Goal: Information Seeking & Learning: Learn about a topic

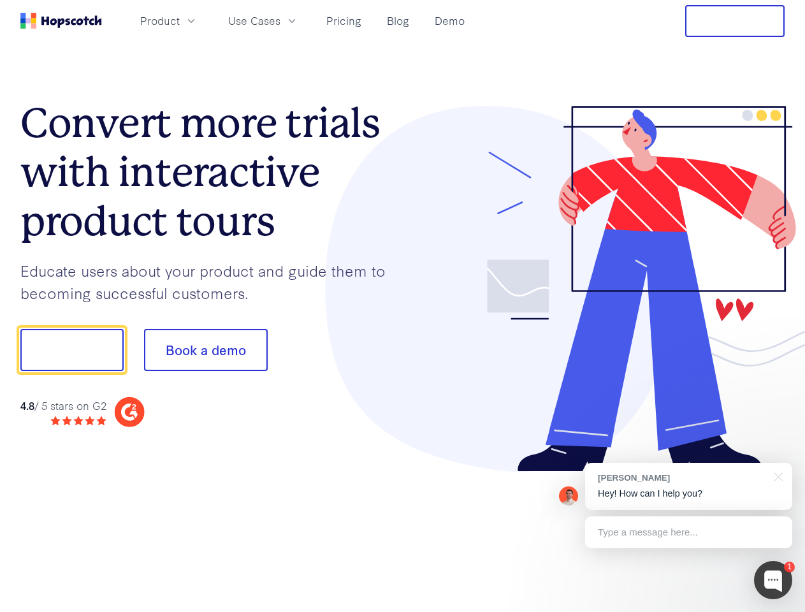
click at [403, 306] on div at bounding box center [594, 289] width 382 height 366
click at [180, 20] on span "Product" at bounding box center [160, 21] width 40 height 16
click at [280, 20] on span "Use Cases" at bounding box center [254, 21] width 52 height 16
click at [735, 21] on button "Free Trial" at bounding box center [734, 21] width 99 height 32
click at [71, 350] on button "Show me!" at bounding box center [71, 350] width 103 height 42
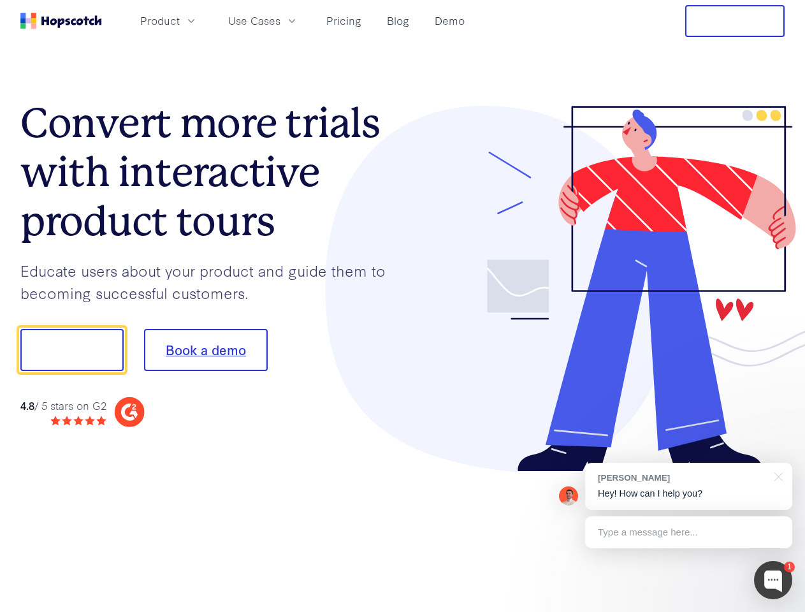
click at [205, 350] on button "Book a demo" at bounding box center [206, 350] width 124 height 42
click at [773, 580] on div at bounding box center [773, 580] width 38 height 38
click at [688, 611] on div "1 [PERSON_NAME] Hey! How can I help you? Type a message here... Free live chat …" at bounding box center [402, 612] width 805 height 0
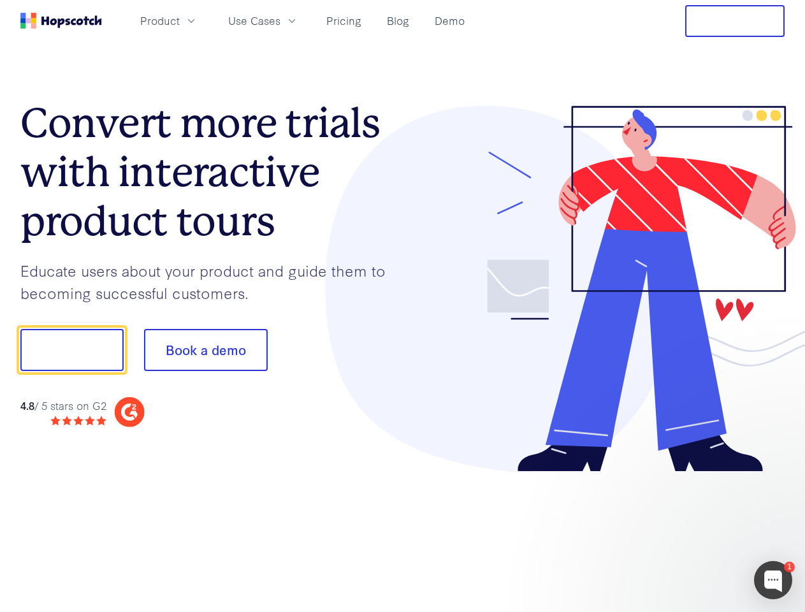
click at [776, 475] on div at bounding box center [672, 433] width 239 height 254
click at [688, 532] on div at bounding box center [672, 433] width 239 height 254
